Goal: Task Accomplishment & Management: Manage account settings

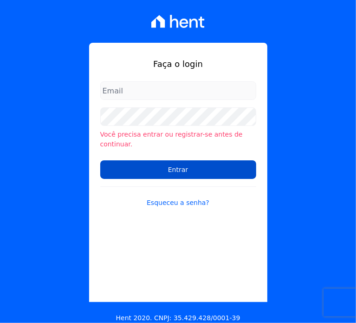
type input "[EMAIL_ADDRESS][DOMAIN_NAME]"
click at [152, 160] on input "Entrar" at bounding box center [178, 169] width 156 height 19
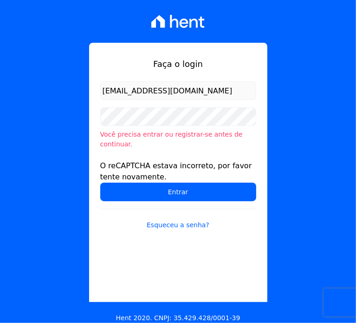
click at [130, 160] on div "O reCAPTCHA estava incorreto, por favor tente novamente." at bounding box center [178, 171] width 156 height 22
click at [123, 143] on form "[EMAIL_ADDRESS][DOMAIN_NAME] Você precisa entrar ou registrar-[PERSON_NAME] de …" at bounding box center [178, 161] width 156 height 160
